Goal: Task Accomplishment & Management: Manage account settings

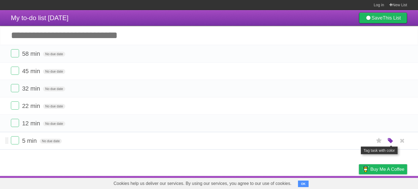
click at [387, 142] on icon "button" at bounding box center [391, 141] width 8 height 7
click at [352, 144] on div "White Red Blue Green Purple Orange" at bounding box center [354, 141] width 54 height 7
click at [352, 141] on label "Green" at bounding box center [352, 141] width 6 height 6
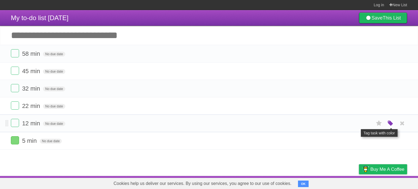
click at [394, 124] on icon "button" at bounding box center [391, 123] width 8 height 7
click at [368, 121] on label "Orange" at bounding box center [367, 123] width 6 height 6
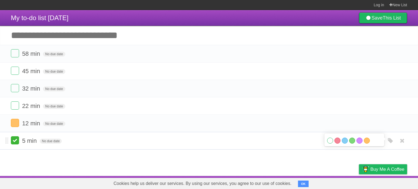
click at [17, 139] on label at bounding box center [15, 140] width 8 height 8
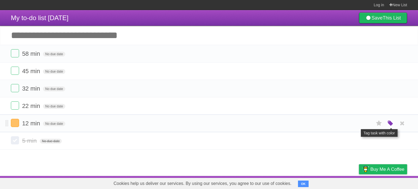
click at [394, 123] on icon "button" at bounding box center [391, 123] width 8 height 7
click at [351, 124] on label "Green" at bounding box center [352, 123] width 6 height 6
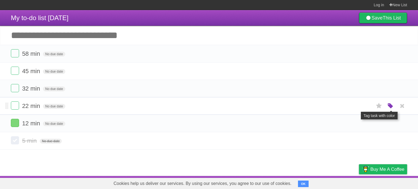
click at [390, 103] on icon "button" at bounding box center [391, 106] width 8 height 7
click at [346, 105] on label "Blue" at bounding box center [345, 106] width 6 height 6
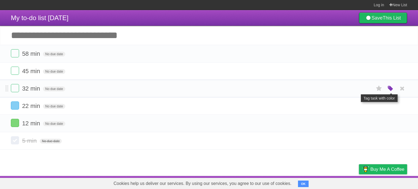
click at [393, 90] on icon "button" at bounding box center [391, 88] width 8 height 7
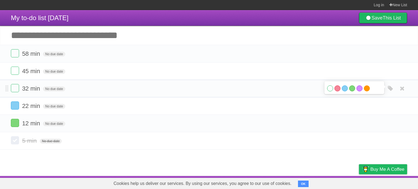
click at [366, 89] on label "Orange" at bounding box center [367, 89] width 6 height 6
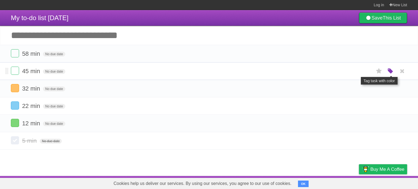
click at [392, 73] on icon "button" at bounding box center [391, 71] width 8 height 7
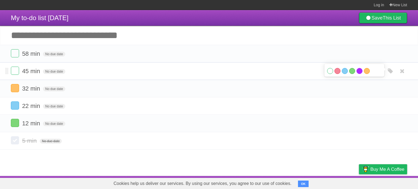
click at [359, 71] on label "Purple" at bounding box center [360, 71] width 6 height 6
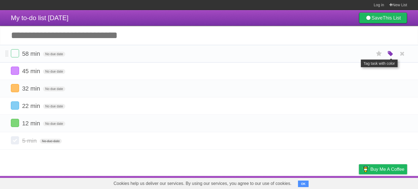
click at [390, 51] on icon "button" at bounding box center [391, 53] width 8 height 7
click at [338, 55] on label "Red" at bounding box center [338, 54] width 6 height 6
click at [15, 122] on label at bounding box center [15, 123] width 8 height 8
